Goal: Information Seeking & Learning: Learn about a topic

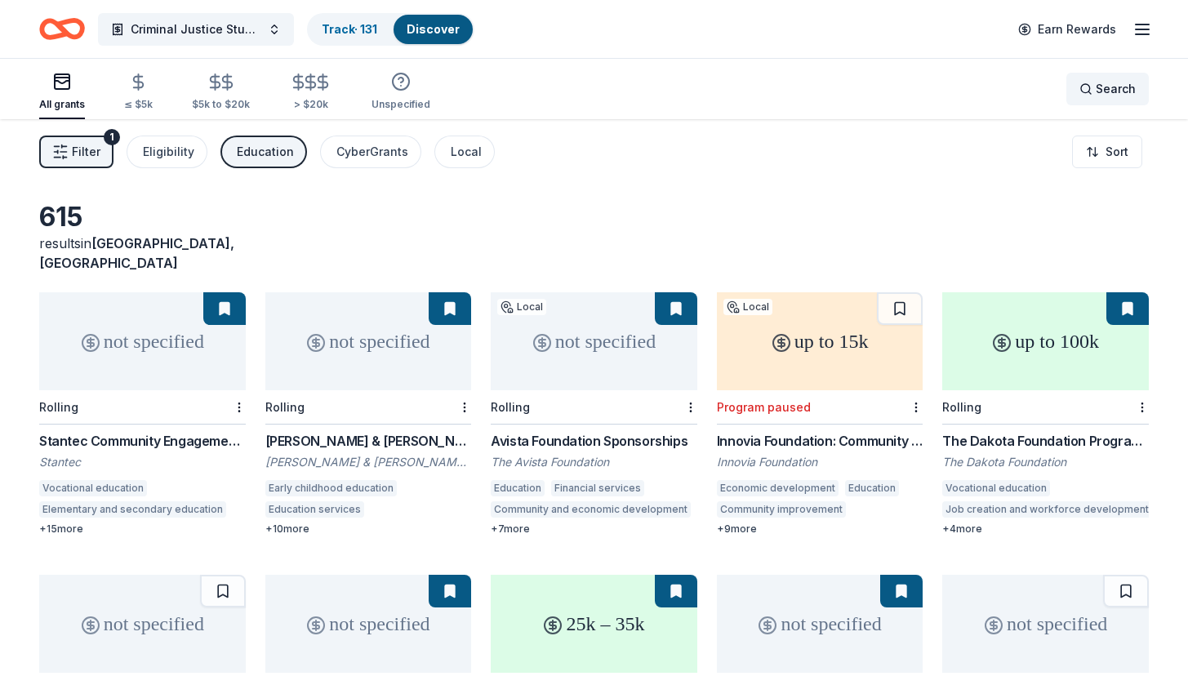
click at [1089, 93] on div "Search" at bounding box center [1108, 89] width 56 height 20
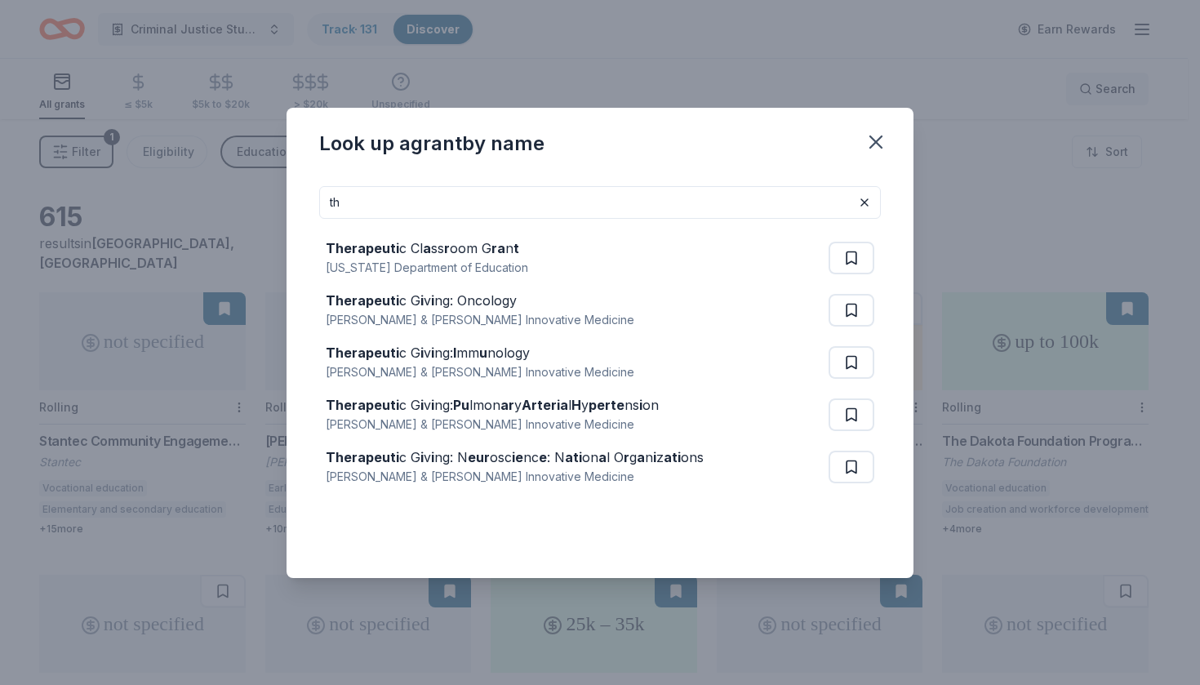
type input "t"
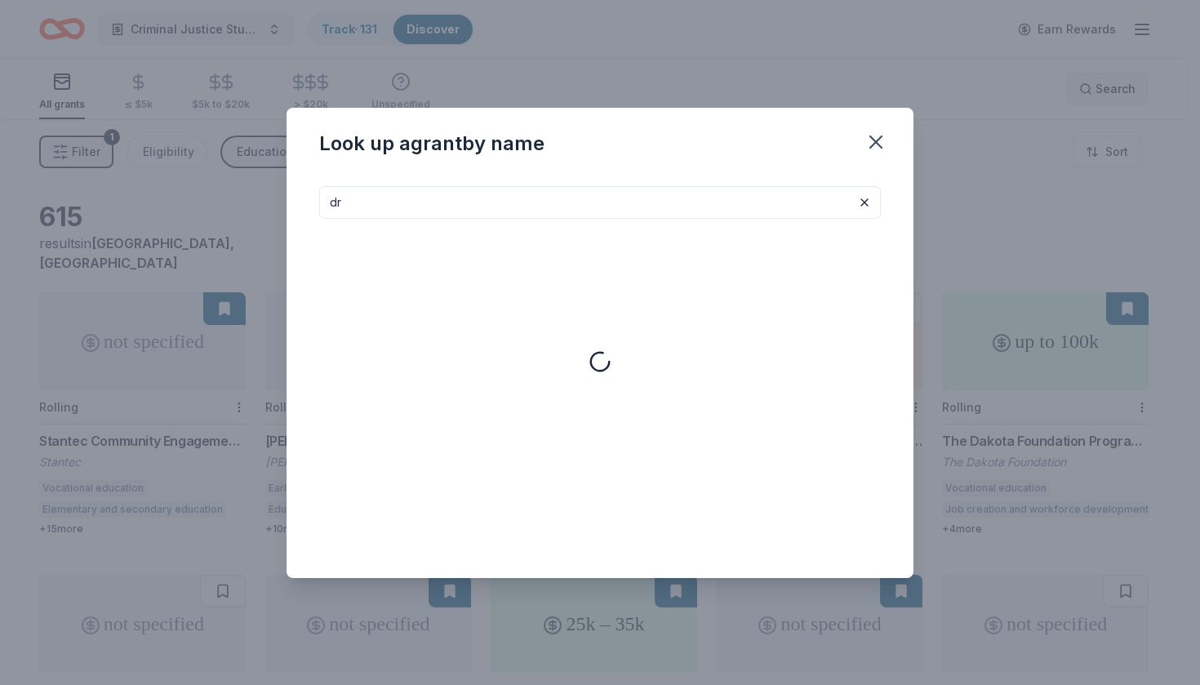
type input "d"
type input "c"
click at [880, 144] on icon "button" at bounding box center [876, 141] width 11 height 11
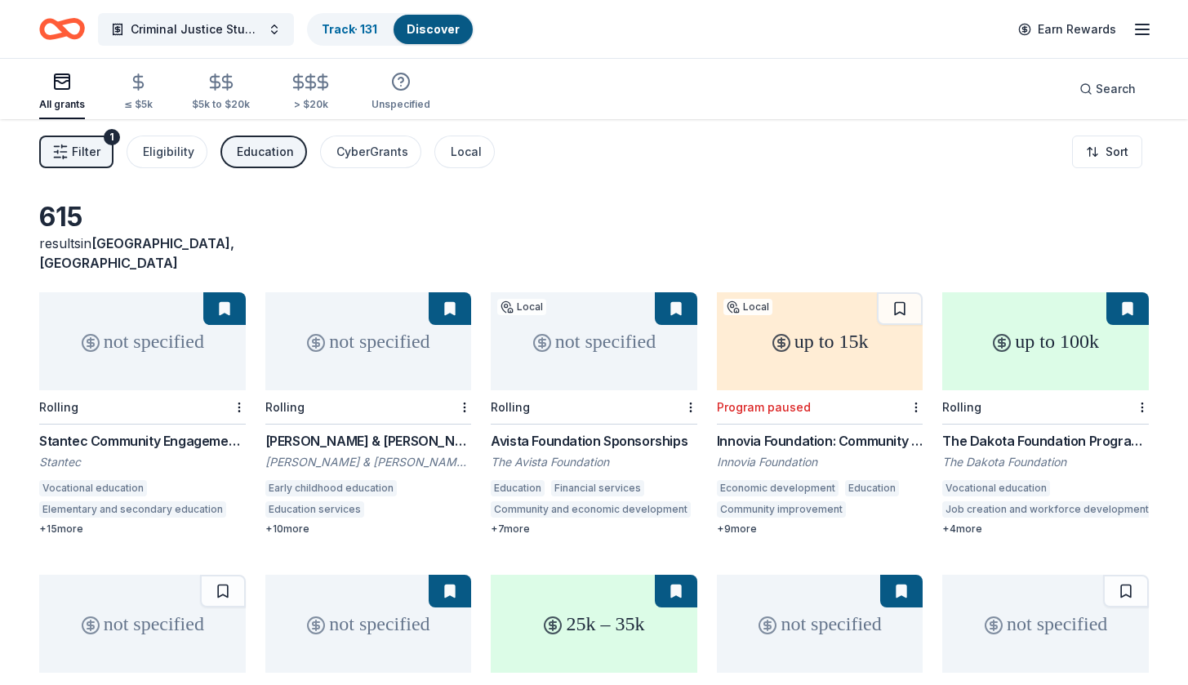
click at [261, 150] on div "Education" at bounding box center [265, 152] width 57 height 20
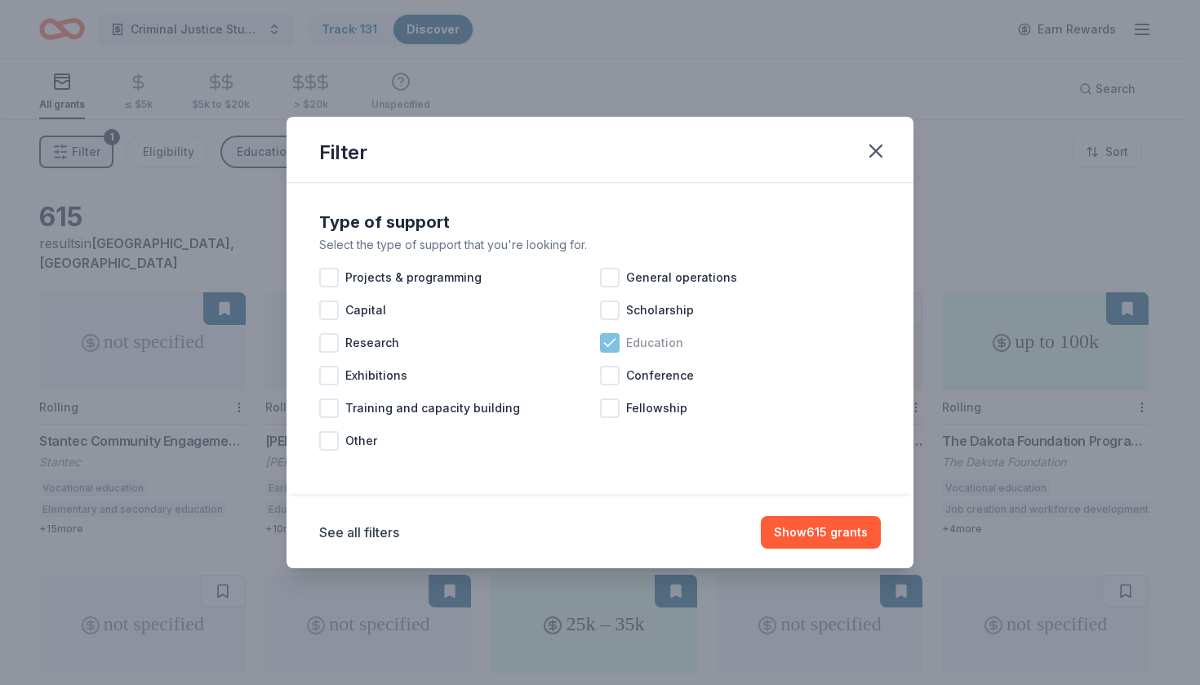
click at [610, 338] on icon at bounding box center [610, 343] width 16 height 16
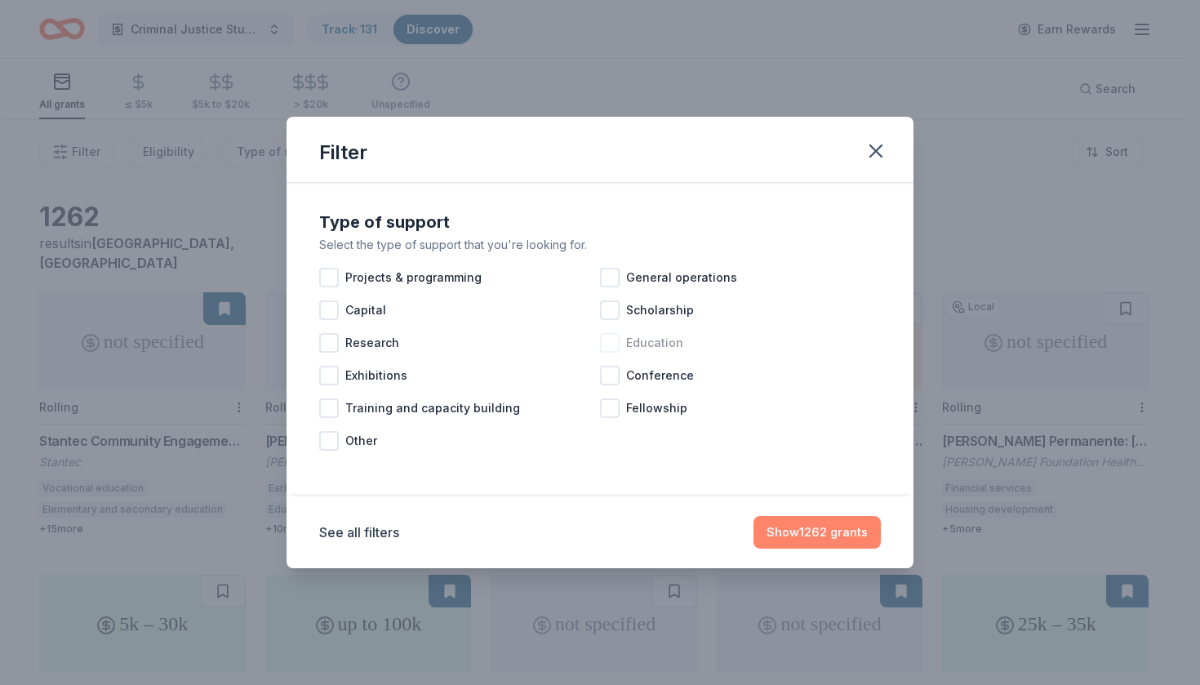
click at [813, 535] on button "Show 1262 grants" at bounding box center [817, 532] width 127 height 33
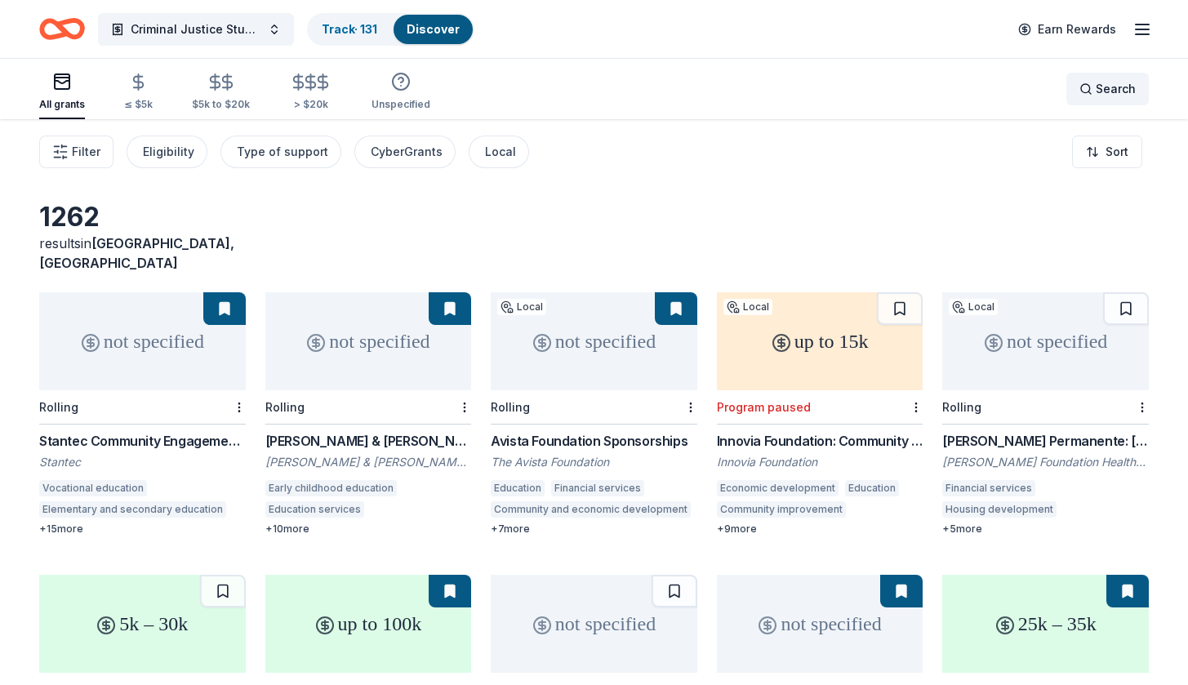
click at [1093, 92] on div "Search" at bounding box center [1108, 89] width 56 height 20
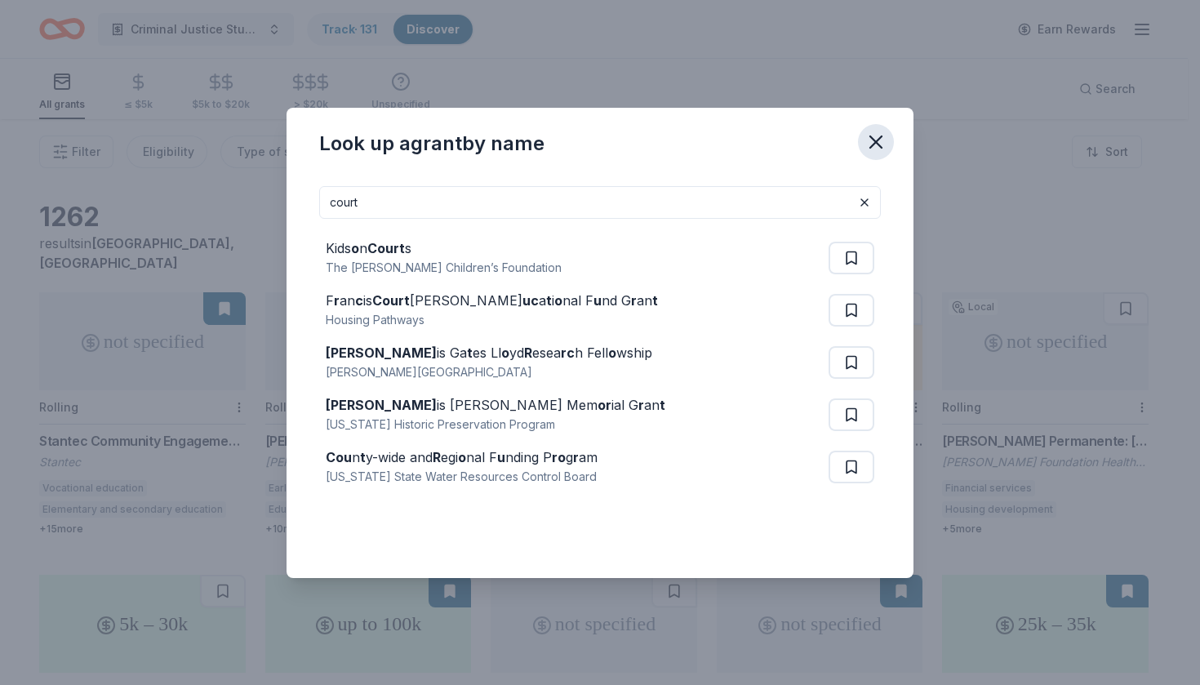
type input "court"
click at [874, 145] on icon "button" at bounding box center [876, 141] width 11 height 11
